Goal: Navigation & Orientation: Find specific page/section

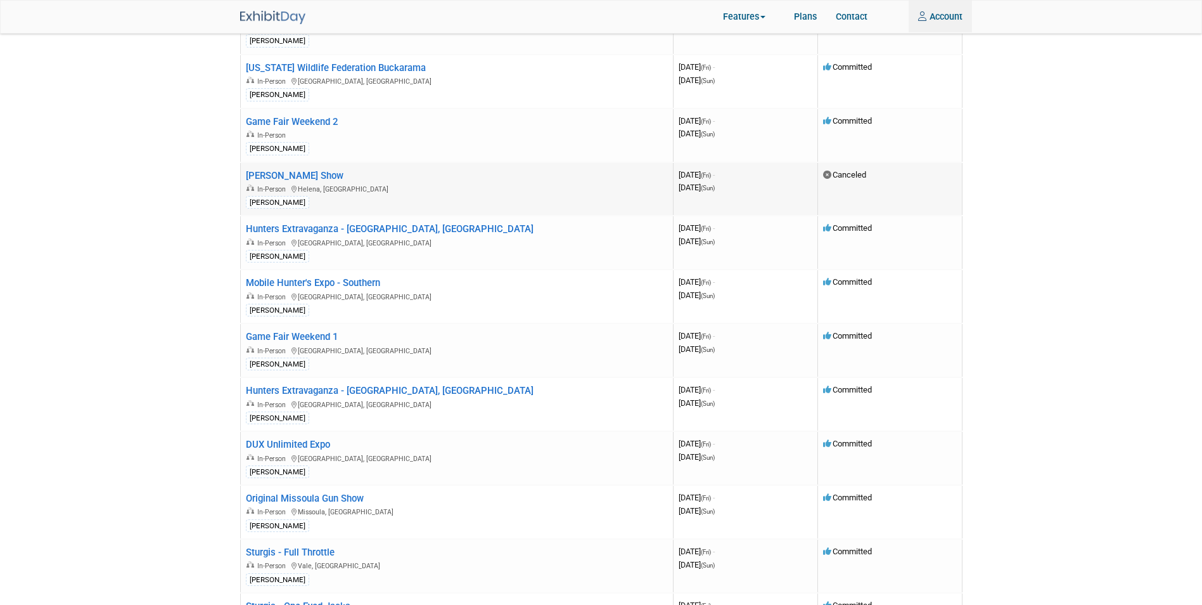
scroll to position [734, 0]
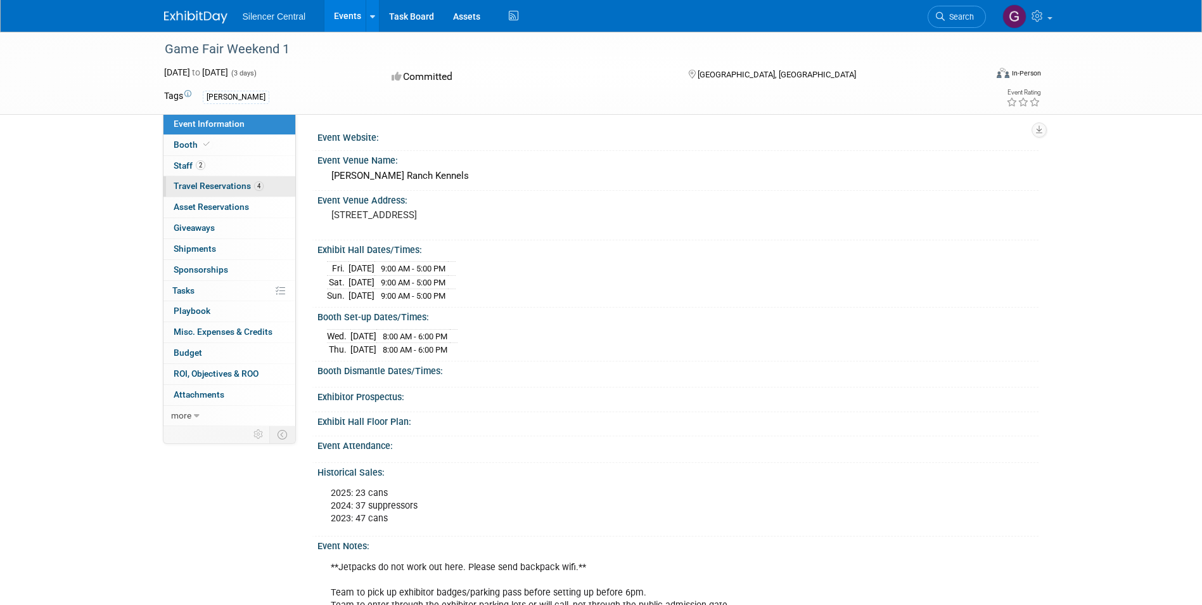
click at [214, 180] on link "4 Travel Reservations 4" at bounding box center [229, 186] width 132 height 20
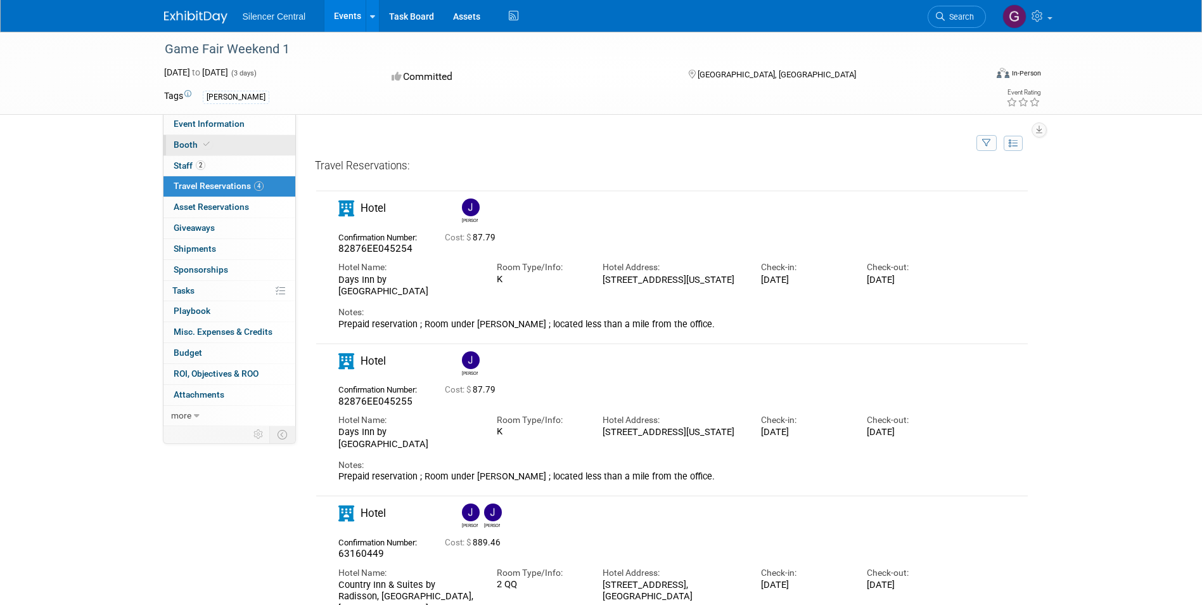
click at [176, 141] on span "Booth" at bounding box center [193, 144] width 39 height 10
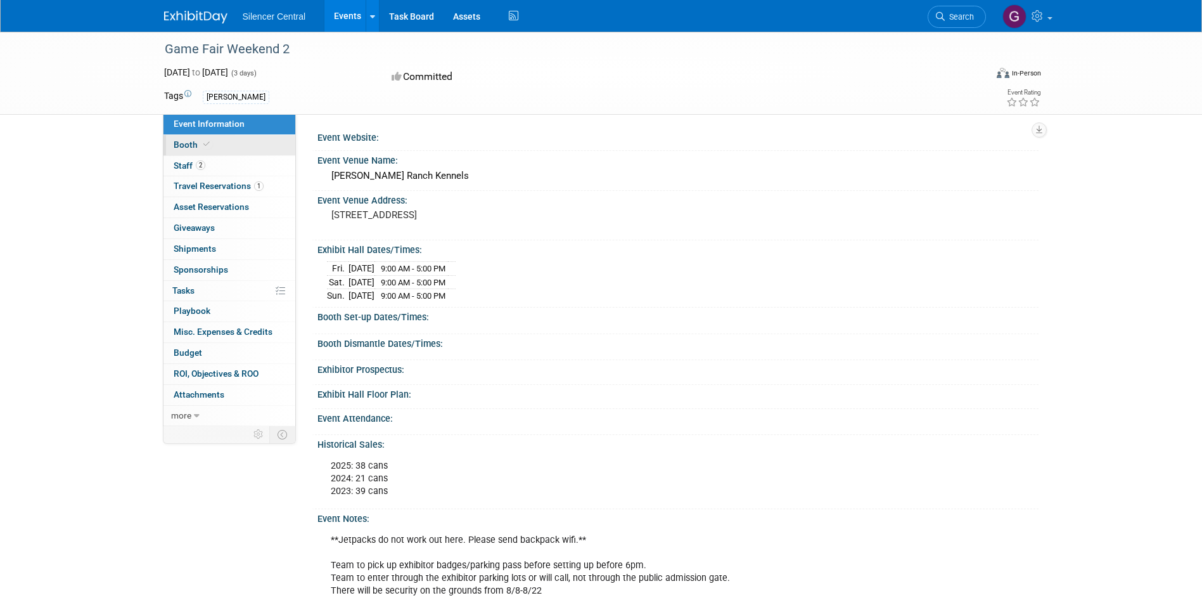
click at [195, 154] on link "Booth" at bounding box center [229, 145] width 132 height 20
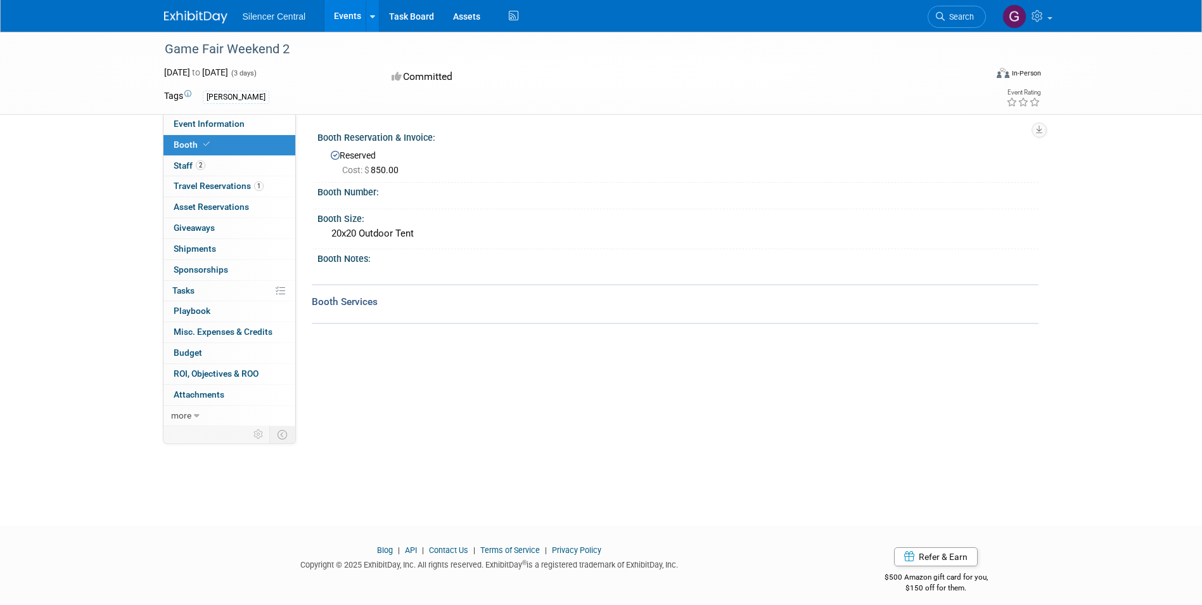
click at [198, 149] on span "Booth" at bounding box center [193, 144] width 39 height 10
click at [225, 198] on link "0 Asset Reservations 0" at bounding box center [229, 207] width 132 height 20
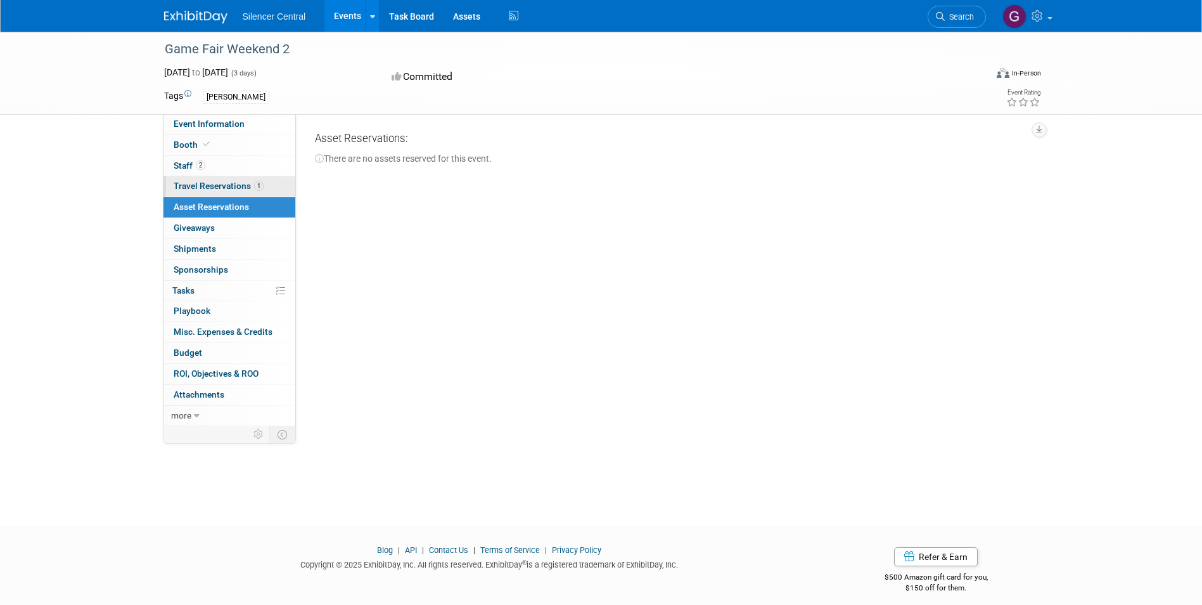
click at [237, 188] on span "Travel Reservations 1" at bounding box center [219, 186] width 90 height 10
